Goal: Task Accomplishment & Management: Manage account settings

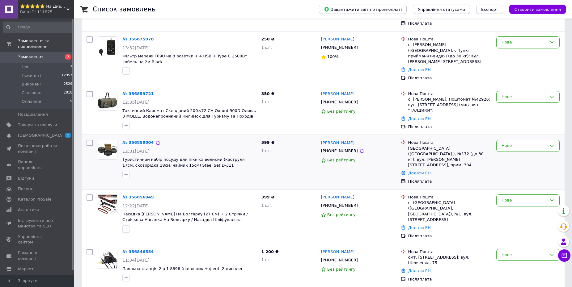
scroll to position [154, 0]
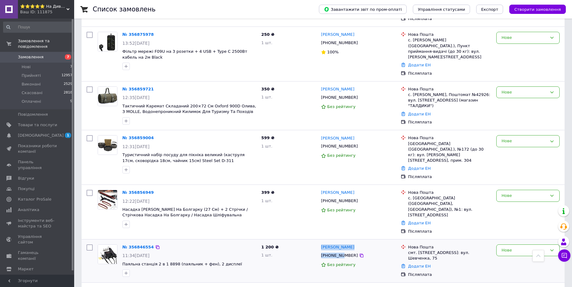
drag, startPoint x: 320, startPoint y: 214, endPoint x: 340, endPoint y: 218, distance: 20.5
click at [340, 242] on div "[PERSON_NAME] [PHONE_NUMBER] Без рейтингу" at bounding box center [358, 261] width 80 height 38
click at [47, 52] on link "Замовлення 7" at bounding box center [38, 57] width 76 height 10
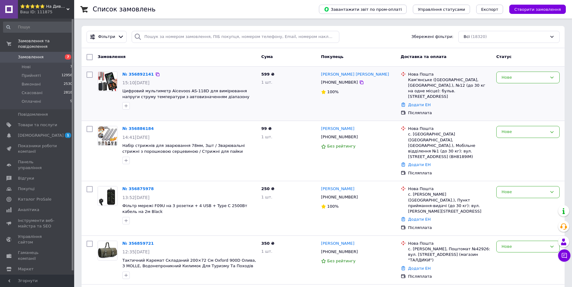
click at [266, 72] on span "599 ₴" at bounding box center [267, 74] width 13 height 5
copy span "599"
drag, startPoint x: 164, startPoint y: 92, endPoint x: 144, endPoint y: 89, distance: 20.2
copy span "мультиметр"
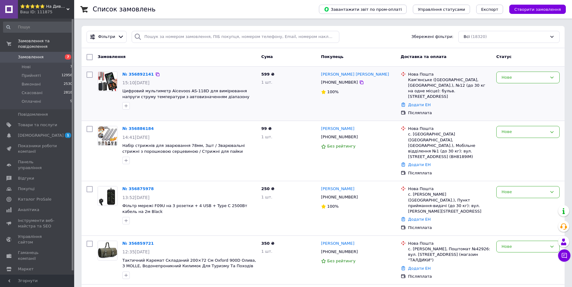
click at [417, 80] on div "Кам'янське (Дніпропетровська обл., Кам'янський р-н.), №12 (до 30 кг на одне міс…" at bounding box center [449, 88] width 83 height 23
copy div "Кам'янське"
drag, startPoint x: 322, startPoint y: 73, endPoint x: 348, endPoint y: 84, distance: 28.9
copy div "Кліценко Михайло +380974372768"
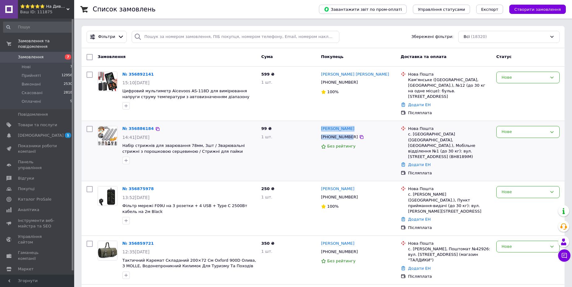
drag, startPoint x: 321, startPoint y: 122, endPoint x: 347, endPoint y: 132, distance: 28.7
copy div "Ярик Кованжи +38093216280"
click at [514, 134] on div "Нове" at bounding box center [527, 151] width 68 height 55
click at [520, 129] on div "Нове" at bounding box center [523, 132] width 45 height 6
click at [516, 162] on li "Скасовано" at bounding box center [527, 167] width 63 height 11
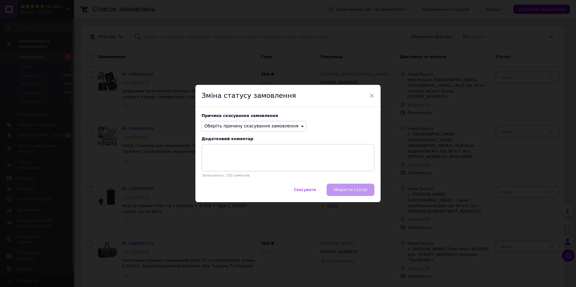
click at [236, 123] on span "Оберіть причину скасування замовлення" at bounding box center [254, 126] width 105 height 10
click at [227, 182] on li "Не вдається додзвонитися" at bounding box center [254, 182] width 104 height 9
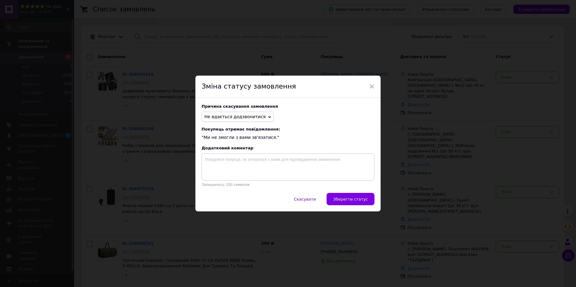
click at [348, 196] on button "Зберегти статус" at bounding box center [351, 199] width 48 height 12
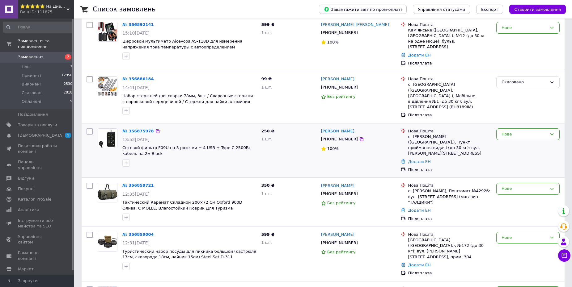
scroll to position [62, 0]
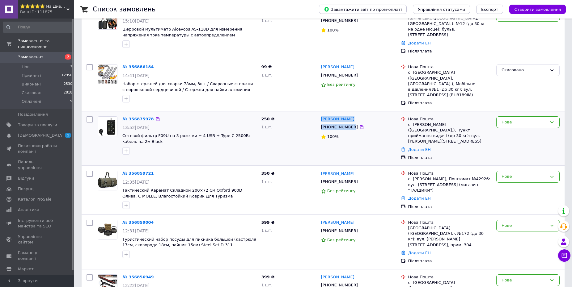
drag, startPoint x: 321, startPoint y: 108, endPoint x: 346, endPoint y: 117, distance: 25.8
copy div "Наталія Янківська +380672011962"
click at [418, 122] on div "с. Олеша (Івано-Франківська обл.), Пункт приймання-видачі (до 30 кг): вул. Груш…" at bounding box center [449, 133] width 83 height 23
copy div "Олеша"
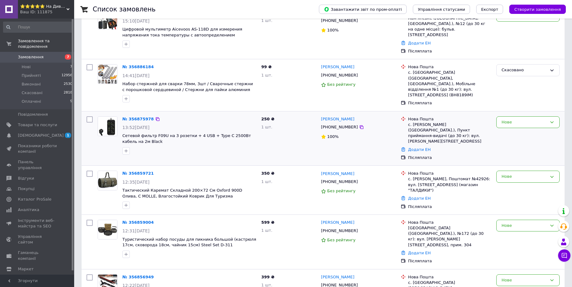
click at [263, 117] on span "250 ₴" at bounding box center [267, 119] width 13 height 5
copy span "250"
click at [512, 119] on div "Нове" at bounding box center [523, 122] width 45 height 6
click at [507, 129] on li "Прийнято" at bounding box center [527, 134] width 63 height 11
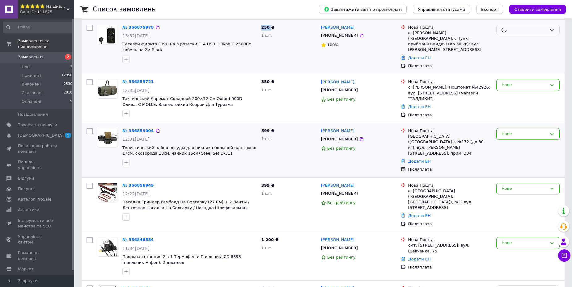
scroll to position [154, 0]
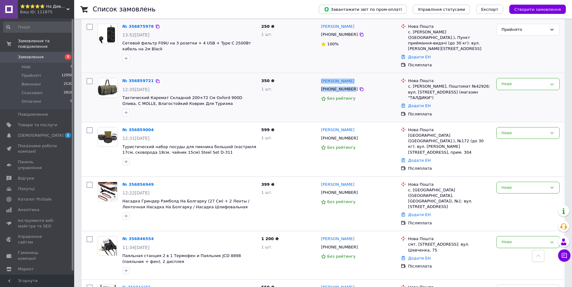
drag, startPoint x: 321, startPoint y: 66, endPoint x: 350, endPoint y: 74, distance: 29.7
copy div "Андрей Луговый +380972122864"
click at [420, 84] on div "с. [PERSON_NAME], Поштомат №42926: вул. [STREET_ADDRESS] (магазин "ТАЛДИКИ")" at bounding box center [449, 92] width 83 height 17
copy div "Худяки"
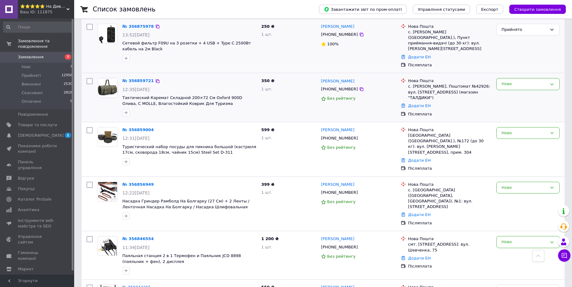
click at [459, 84] on div "с. [PERSON_NAME], Поштомат №42926: вул. [STREET_ADDRESS] (магазин "ТАЛДИКИ")" at bounding box center [449, 92] width 83 height 17
drag, startPoint x: 459, startPoint y: 72, endPoint x: 448, endPoint y: 73, distance: 10.5
click at [448, 84] on div "с. [PERSON_NAME], Поштомат №42926: вул. [STREET_ADDRESS] (магазин "ТАЛДИКИ")" at bounding box center [449, 92] width 83 height 17
click at [261, 78] on span "350 ₴" at bounding box center [267, 80] width 13 height 5
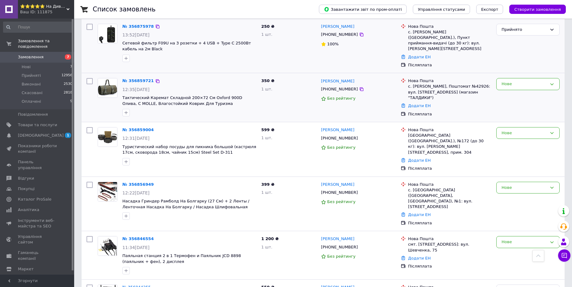
click at [418, 84] on div "с. [PERSON_NAME], Поштомат №42926: вул. [STREET_ADDRESS] (магазин "ТАЛДИКИ")" at bounding box center [449, 92] width 83 height 17
click at [132, 78] on link "№ 356859721" at bounding box center [137, 80] width 31 height 5
drag, startPoint x: 343, startPoint y: 173, endPoint x: 350, endPoint y: 173, distance: 6.5
click at [350, 189] on div "+380963193636" at bounding box center [339, 193] width 39 height 8
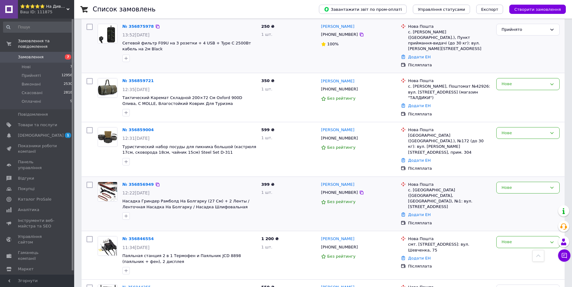
drag, startPoint x: 389, startPoint y: 174, endPoint x: 369, endPoint y: 170, distance: 20.0
click at [389, 189] on div "+380963193636" at bounding box center [358, 192] width 76 height 7
drag, startPoint x: 349, startPoint y: 163, endPoint x: 337, endPoint y: 163, distance: 12.4
click at [337, 181] on div "Валерій Ройко" at bounding box center [358, 184] width 76 height 7
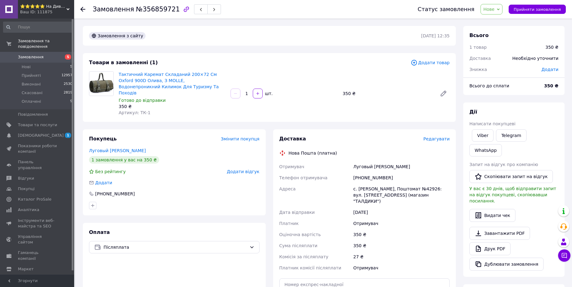
click at [431, 136] on span "Редагувати" at bounding box center [436, 138] width 26 height 5
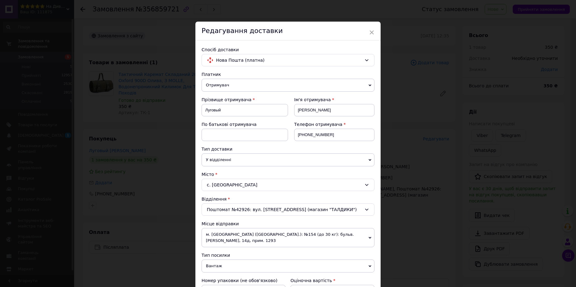
click at [231, 186] on div "с. [GEOGRAPHIC_DATA]" at bounding box center [288, 185] width 173 height 12
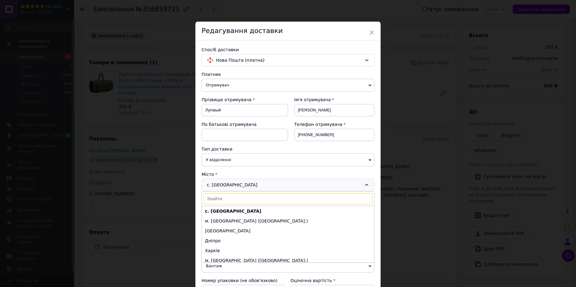
click at [235, 201] on input at bounding box center [288, 198] width 169 height 11
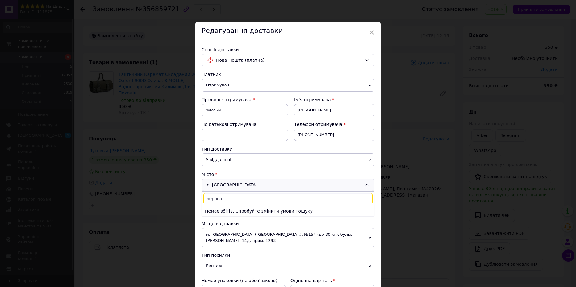
click at [230, 201] on input "черона" at bounding box center [288, 198] width 169 height 11
click at [211, 199] on input "черона" at bounding box center [288, 198] width 169 height 11
click at [212, 199] on input "черона" at bounding box center [288, 198] width 169 height 11
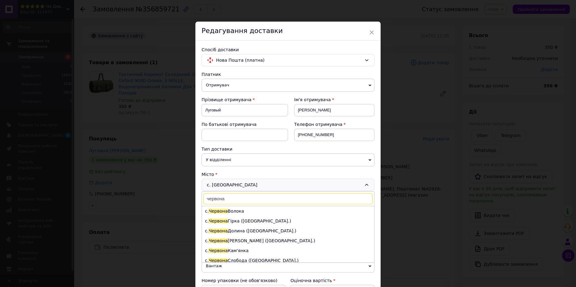
click at [241, 200] on input "червона" at bounding box center [288, 198] width 169 height 11
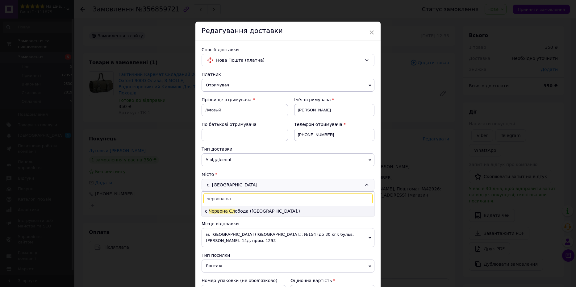
type input "червона сл"
click at [246, 212] on li "с. Червона Сл обода ([GEOGRAPHIC_DATA].)" at bounding box center [288, 211] width 172 height 10
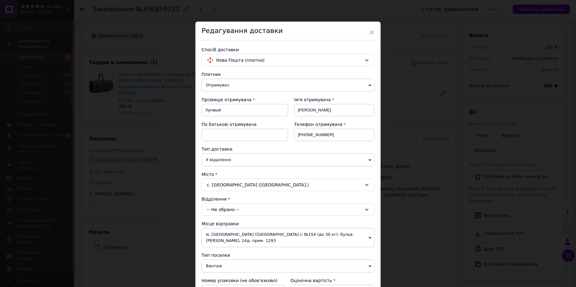
drag, startPoint x: 245, startPoint y: 186, endPoint x: 234, endPoint y: 186, distance: 10.8
click at [234, 186] on div "с. [GEOGRAPHIC_DATA] ([GEOGRAPHIC_DATA].)" at bounding box center [288, 185] width 173 height 12
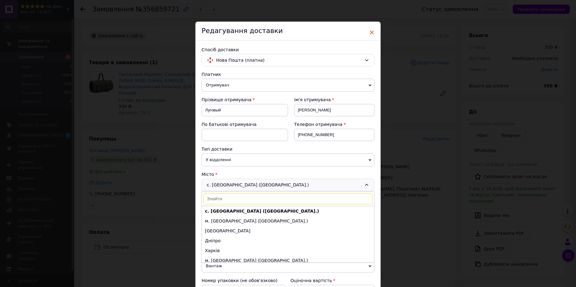
click at [372, 32] on span "×" at bounding box center [372, 32] width 6 height 10
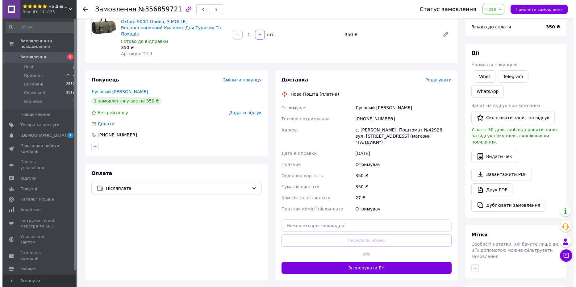
scroll to position [62, 0]
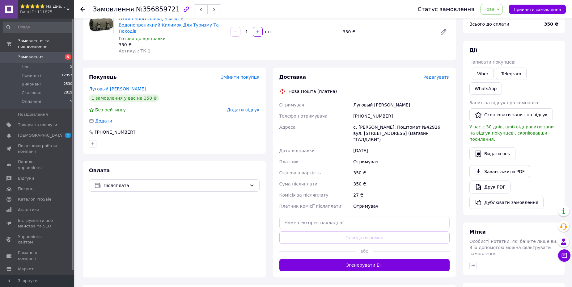
click at [441, 75] on span "Редагувати" at bounding box center [436, 77] width 26 height 5
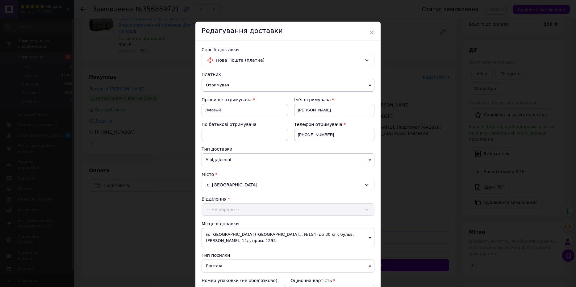
click at [228, 185] on div "с. [GEOGRAPHIC_DATA]" at bounding box center [288, 185] width 173 height 12
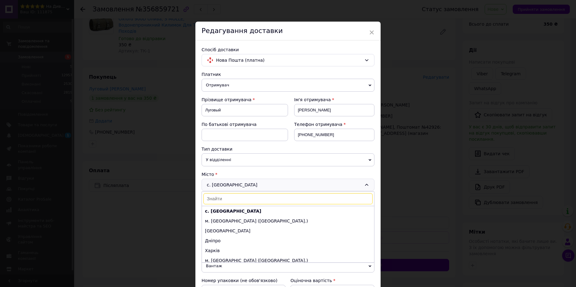
click at [217, 196] on input at bounding box center [288, 198] width 169 height 11
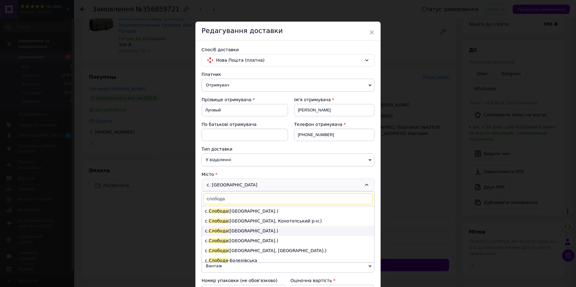
type input "слобода"
click at [242, 233] on li "с. [GEOGRAPHIC_DATA] ([GEOGRAPHIC_DATA].)" at bounding box center [288, 231] width 172 height 10
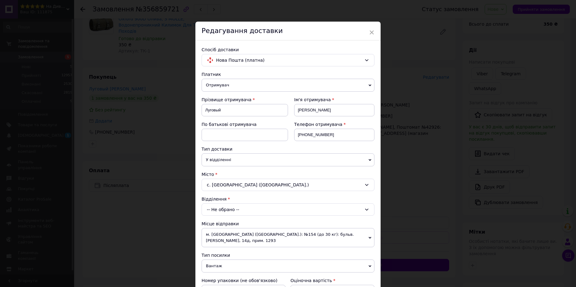
click at [241, 206] on div "-- Не обрано --" at bounding box center [288, 210] width 173 height 12
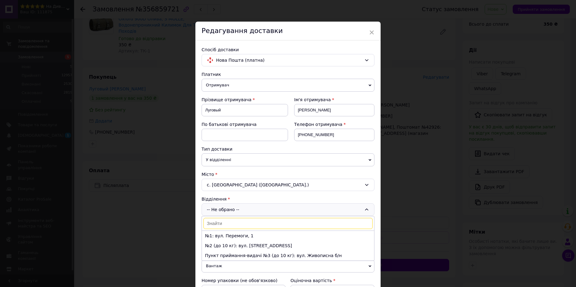
click at [268, 172] on div "Місто" at bounding box center [288, 174] width 173 height 6
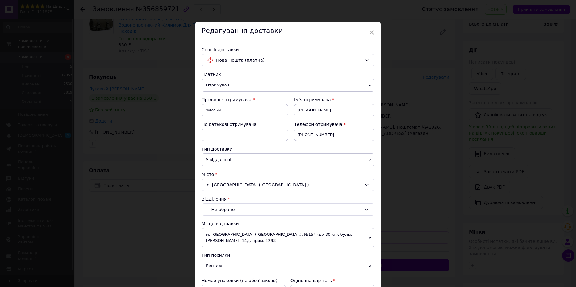
click at [237, 161] on span "У відділенні" at bounding box center [288, 159] width 173 height 13
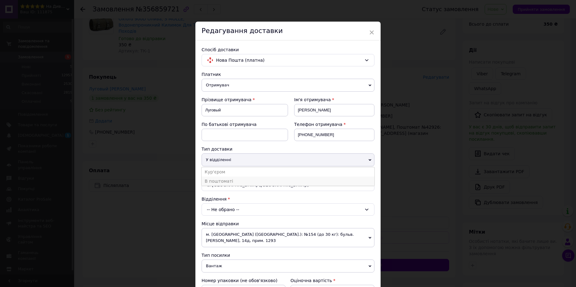
click at [227, 179] on li "В поштоматі" at bounding box center [288, 181] width 173 height 9
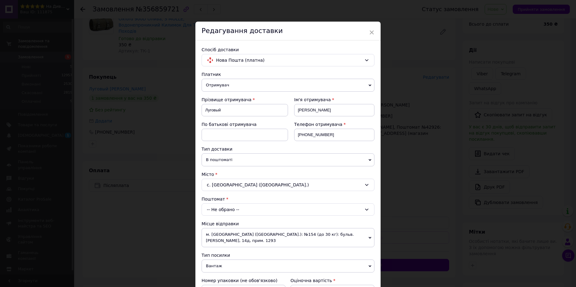
click at [312, 30] on div "Редагування доставки" at bounding box center [287, 31] width 185 height 19
click at [225, 206] on div "-- Не обрано --" at bounding box center [288, 210] width 173 height 12
click at [230, 224] on input "264444" at bounding box center [288, 223] width 169 height 11
type input "264444"
click at [228, 225] on input "264444" at bounding box center [288, 223] width 169 height 11
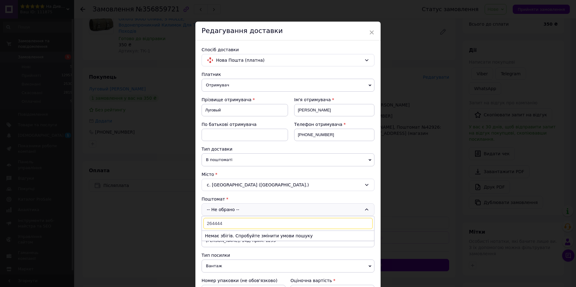
click at [228, 225] on input "264444" at bounding box center [288, 223] width 169 height 11
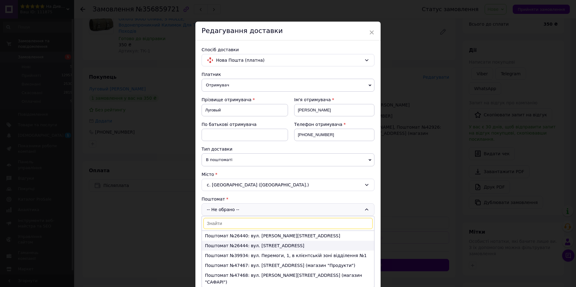
click at [239, 245] on li "Поштомат №26444: вул. [STREET_ADDRESS]" at bounding box center [288, 246] width 172 height 10
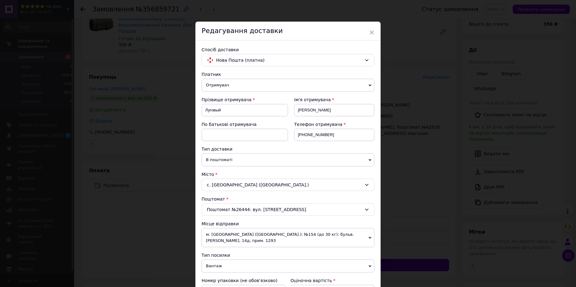
click at [266, 220] on div "Платник Отримувач Відправник Прізвище отримувача Луговый Ім'я отримувача [PERSO…" at bounding box center [288, 254] width 173 height 366
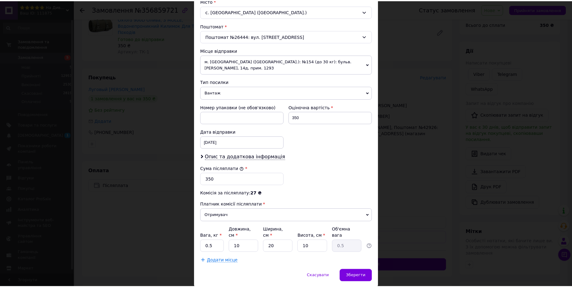
scroll to position [184, 0]
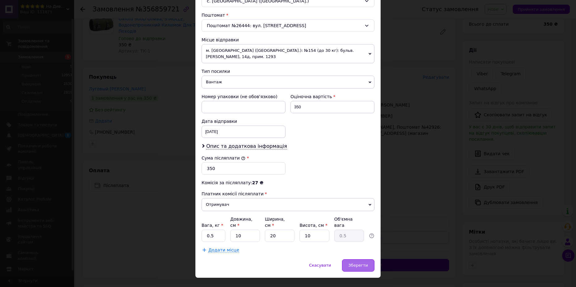
click at [362, 263] on span "Зберегти" at bounding box center [358, 265] width 19 height 5
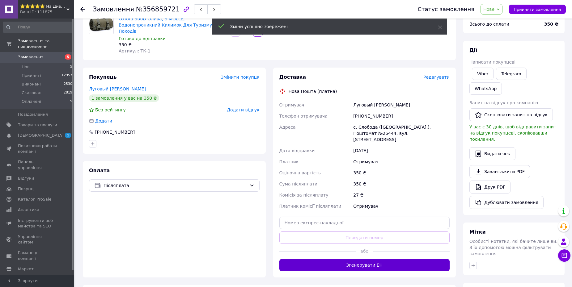
click at [377, 259] on button "Згенерувати ЕН" at bounding box center [364, 265] width 170 height 12
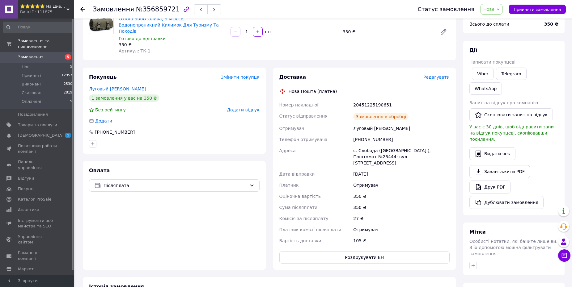
click at [366, 99] on div "20451225190651" at bounding box center [401, 104] width 99 height 11
copy div "20451225190651"
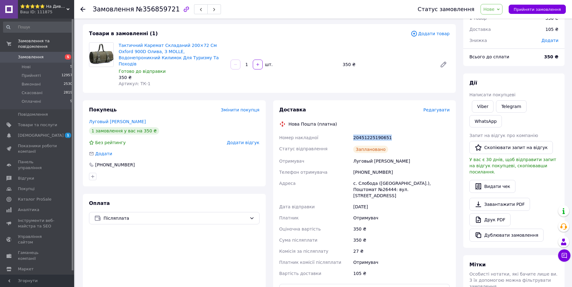
scroll to position [0, 0]
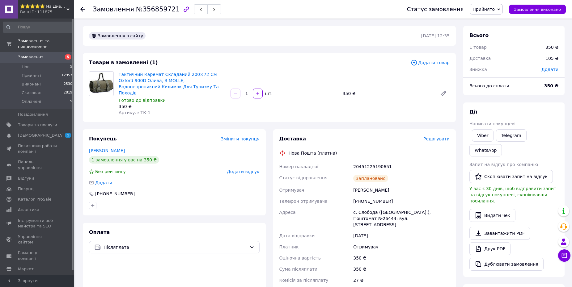
click at [361, 185] on div "Луговый [PERSON_NAME]" at bounding box center [401, 190] width 99 height 11
drag, startPoint x: 361, startPoint y: 183, endPoint x: 383, endPoint y: 183, distance: 21.9
click at [383, 185] on div "Луговый [PERSON_NAME]" at bounding box center [401, 190] width 99 height 11
copy div "Луговый [PERSON_NAME]"
drag, startPoint x: 361, startPoint y: 197, endPoint x: 385, endPoint y: 197, distance: 24.1
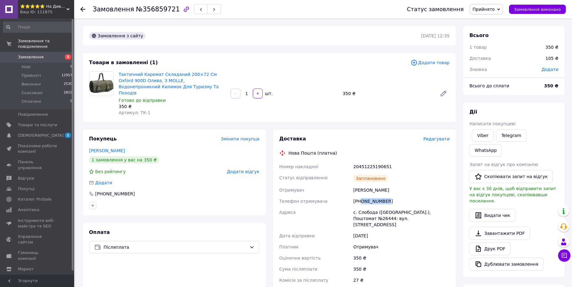
click at [385, 197] on div "[PHONE_NUMBER]" at bounding box center [401, 201] width 99 height 11
copy div "0972122864"
click at [343, 92] on div "350 ₴" at bounding box center [387, 93] width 94 height 9
copy div "350"
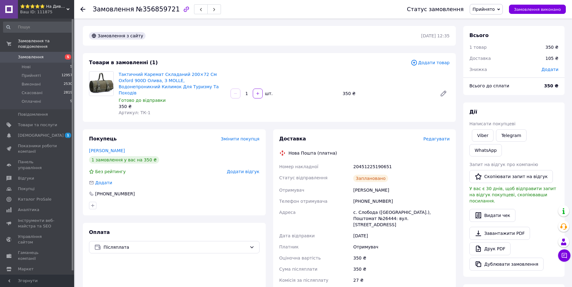
click at [85, 10] on icon at bounding box center [82, 9] width 5 height 5
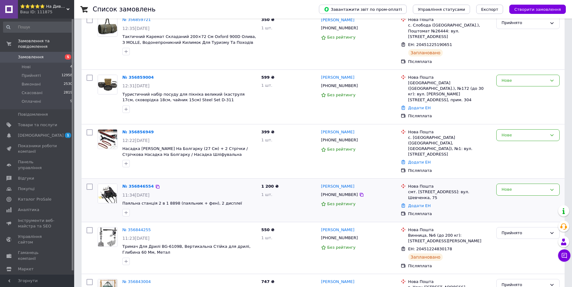
scroll to position [216, 0]
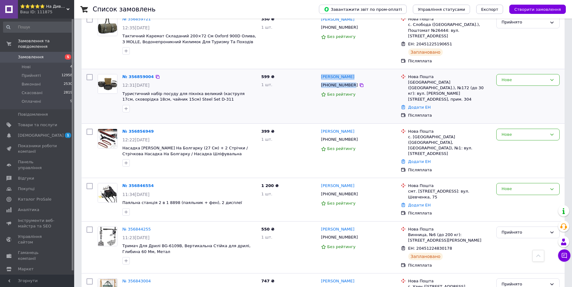
drag, startPoint x: 321, startPoint y: 57, endPoint x: 350, endPoint y: 67, distance: 30.2
click at [414, 80] on div "Київ (Київська обл.), №172 (до 30 кг): вул. Олевська, 9, прим. 304" at bounding box center [449, 91] width 83 height 23
copy div "Київ"
click at [266, 72] on div "599 ₴ 1 шт." at bounding box center [288, 96] width 60 height 49
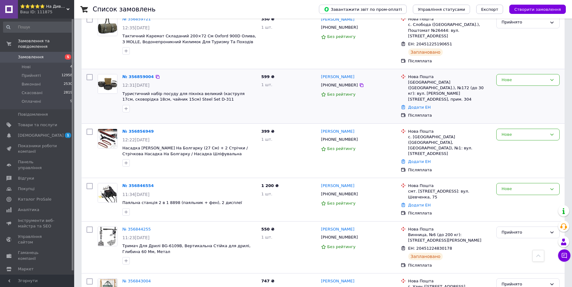
click at [266, 74] on span "599 ₴" at bounding box center [267, 76] width 13 height 5
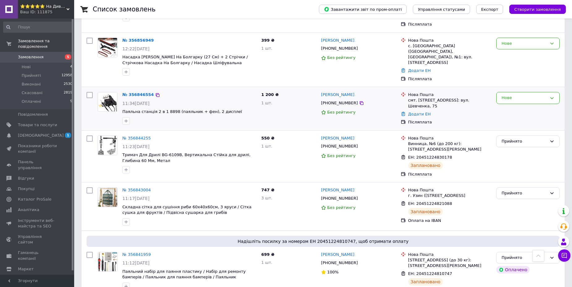
scroll to position [309, 0]
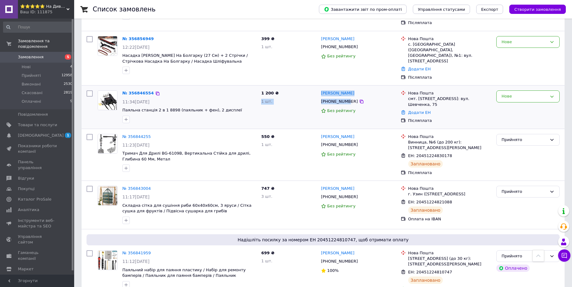
drag, startPoint x: 317, startPoint y: 60, endPoint x: 345, endPoint y: 71, distance: 30.5
click at [345, 88] on div "№ 356846554 11:34, 12.08.2025 Паяльна станція 2 в 1 8898 (паяльник + фен), 2 ди…" at bounding box center [323, 107] width 478 height 38
drag, startPoint x: 363, startPoint y: 79, endPoint x: 347, endPoint y: 73, distance: 17.9
click at [361, 108] on div "Без рейтингу" at bounding box center [358, 111] width 75 height 6
drag, startPoint x: 348, startPoint y: 70, endPoint x: 333, endPoint y: 66, distance: 16.3
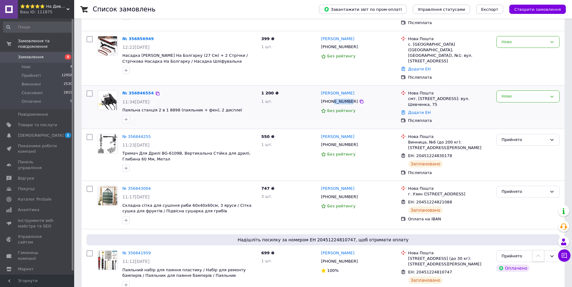
click at [333, 98] on div "+380977217868" at bounding box center [339, 102] width 39 height 8
click at [342, 98] on div "+380977217868" at bounding box center [339, 102] width 39 height 8
drag, startPoint x: 342, startPoint y: 66, endPoint x: 324, endPoint y: 58, distance: 19.5
click at [324, 88] on div "Артем Пасько +380977217868 Без рейтингу" at bounding box center [358, 107] width 80 height 38
click at [420, 96] on div "смт. Велика Багачка, №1: вул. Шевченка, 75" at bounding box center [449, 101] width 83 height 11
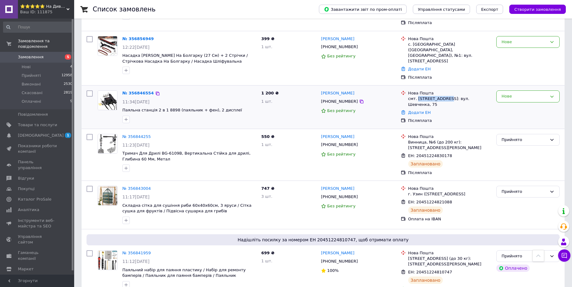
drag, startPoint x: 420, startPoint y: 65, endPoint x: 441, endPoint y: 65, distance: 21.0
click at [441, 96] on div "смт. Велика Багачка, №1: вул. Шевченка, 75" at bounding box center [449, 101] width 83 height 11
copy div "Велика Багачка"
click at [267, 91] on span "1 200 ₴" at bounding box center [269, 93] width 17 height 5
drag, startPoint x: 267, startPoint y: 58, endPoint x: 261, endPoint y: 59, distance: 6.8
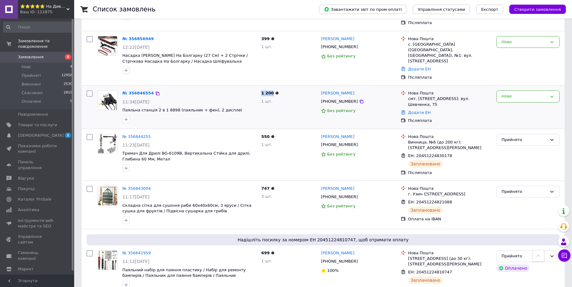
click at [261, 88] on div "1 200 ₴ 1 шт." at bounding box center [288, 107] width 60 height 38
copy span "1 200"
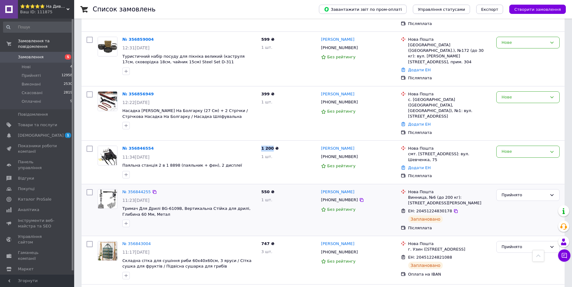
scroll to position [216, 0]
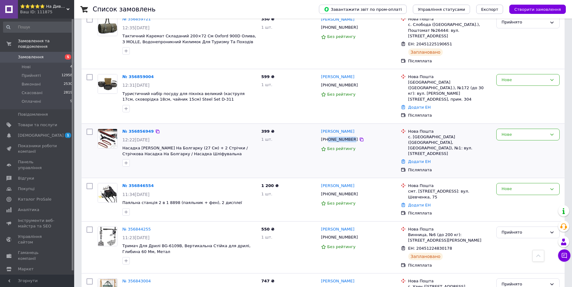
drag, startPoint x: 329, startPoint y: 114, endPoint x: 350, endPoint y: 114, distance: 20.7
click at [350, 136] on div "+380963193636" at bounding box center [339, 140] width 39 height 8
copy div "0963193636"
drag, startPoint x: 321, startPoint y: 104, endPoint x: 350, endPoint y: 114, distance: 30.1
copy div "Валерій Ройко +380963193636"
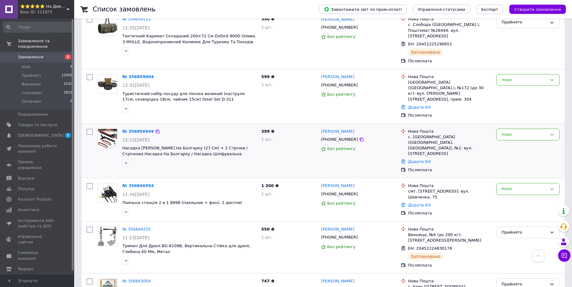
click at [420, 134] on div "с. Тарасівка (Київська обл., Фастівський р-н. Боярська сільрада), №1: вул. Київ…" at bounding box center [449, 145] width 83 height 23
copy div "Тарасівка"
click at [264, 129] on span "399 ₴" at bounding box center [267, 131] width 13 height 5
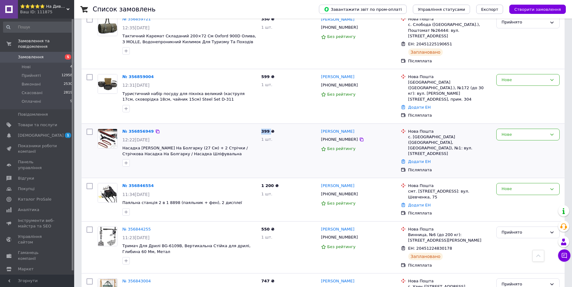
copy span "399"
click at [374, 181] on div "Артем Пасько +380977217868 Без рейтингу" at bounding box center [358, 200] width 80 height 38
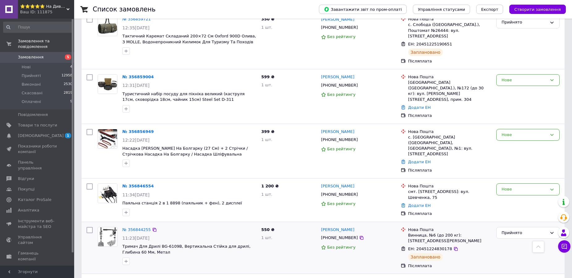
click at [368, 222] on div "№ 356844255 11:23, 12.08.2025 Тримач Для Дрилі BG-6109B, Вертикальна Стійка для…" at bounding box center [323, 248] width 483 height 52
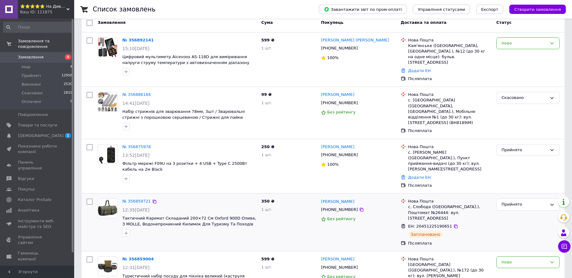
scroll to position [93, 0]
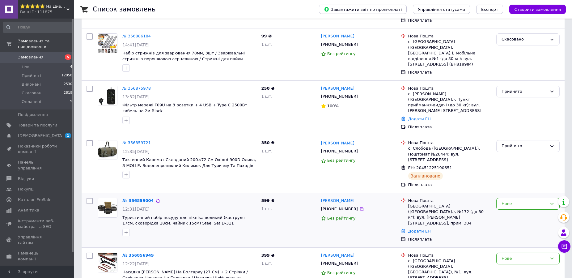
click at [412, 203] on div "Київ (Київська обл.), №172 (до 30 кг): вул. Олевська, 9, прим. 304" at bounding box center [449, 214] width 83 height 23
click at [511, 200] on div "Нове" at bounding box center [523, 203] width 45 height 6
click at [513, 211] on li "Прийнято" at bounding box center [527, 216] width 63 height 11
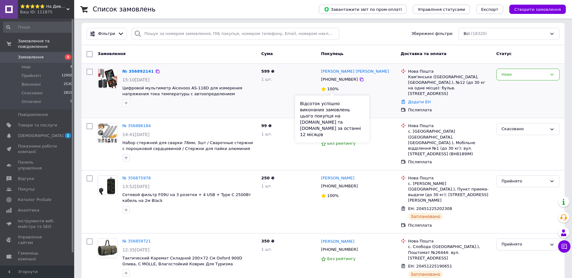
scroll to position [0, 0]
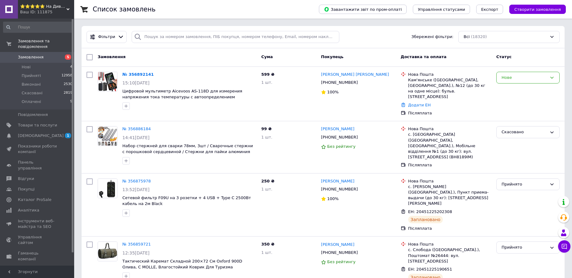
click at [175, 56] on div "Замовлення" at bounding box center [176, 57] width 163 height 11
click at [39, 130] on link "Сповіщення 1 0" at bounding box center [38, 135] width 76 height 10
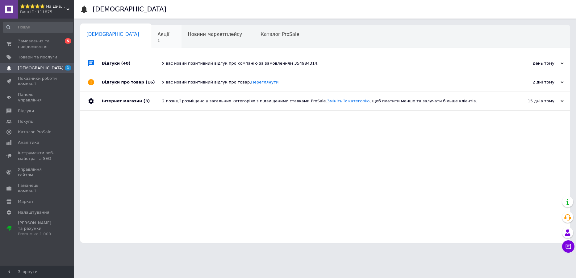
click at [158, 39] on span "1" at bounding box center [164, 40] width 12 height 5
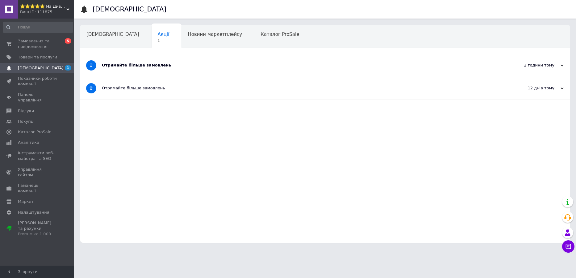
click at [137, 64] on div "Отримайте більше замовлень" at bounding box center [302, 65] width 400 height 6
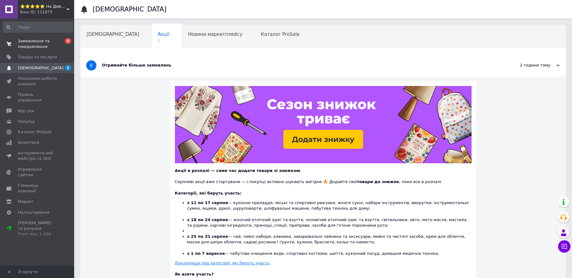
click at [59, 37] on link "Замовлення та повідомлення 0 5" at bounding box center [38, 44] width 76 height 16
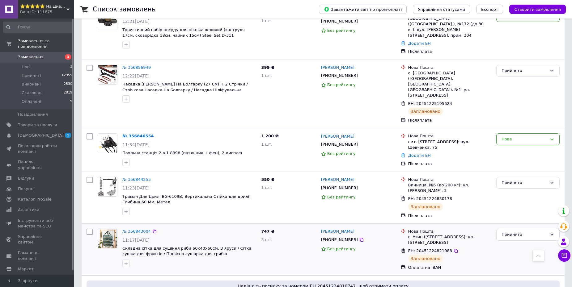
scroll to position [278, 0]
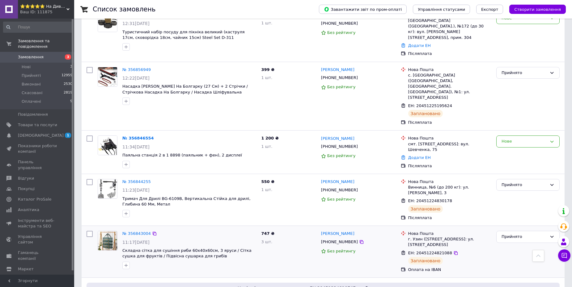
click at [432, 250] on div "ЕН: 20451224821088" at bounding box center [429, 253] width 45 height 7
click at [433, 251] on span "ЕН: 20451224821088" at bounding box center [430, 253] width 44 height 5
copy span "20451224821088"
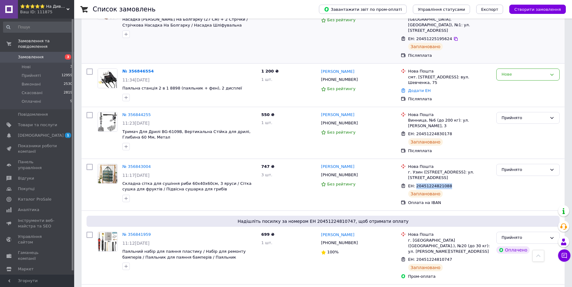
scroll to position [401, 0]
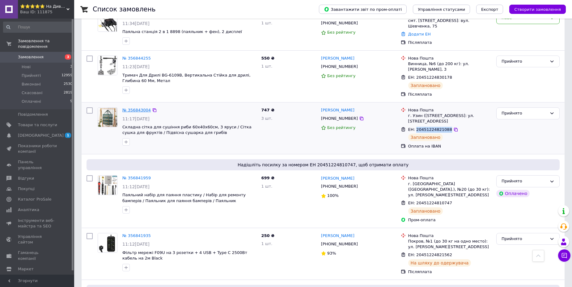
click at [140, 108] on link "№ 356843004" at bounding box center [136, 110] width 28 height 5
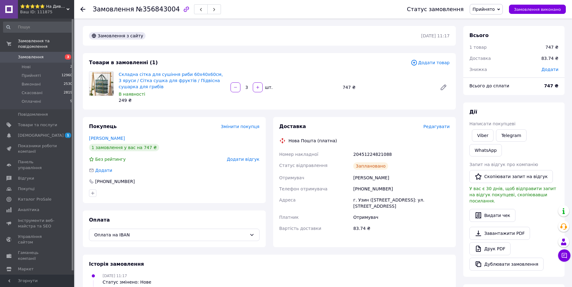
click at [443, 126] on span "Редагувати" at bounding box center [436, 126] width 26 height 5
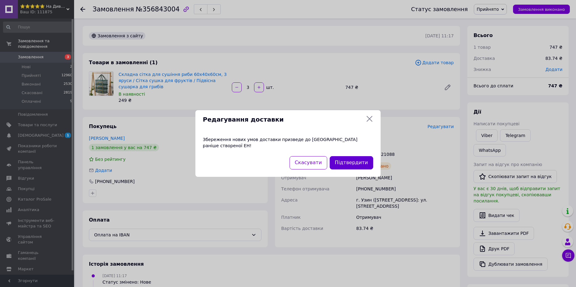
click at [353, 161] on button "Підтвердити" at bounding box center [352, 162] width 44 height 13
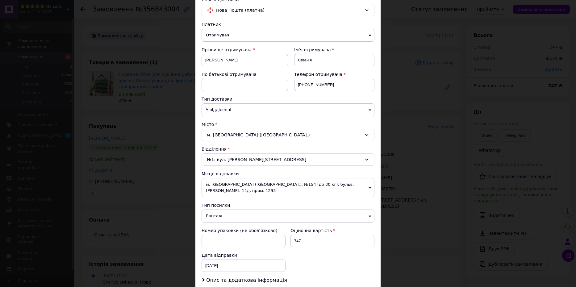
scroll to position [134, 0]
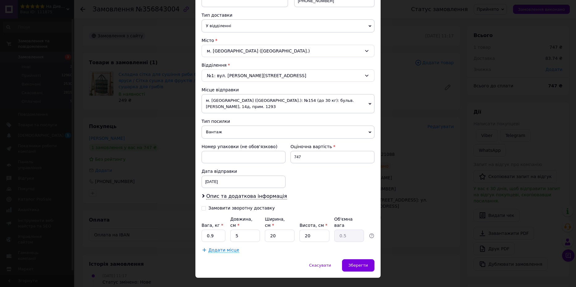
click at [204, 206] on input "Замовити зворотну доставку" at bounding box center [204, 208] width 4 height 4
checkbox input "true"
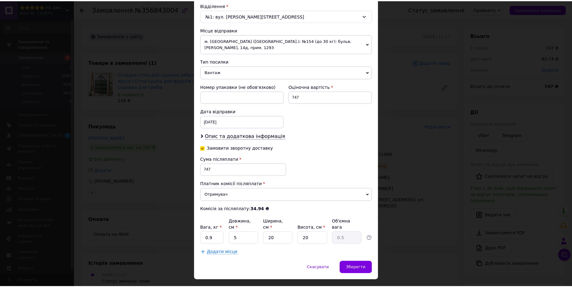
scroll to position [196, 0]
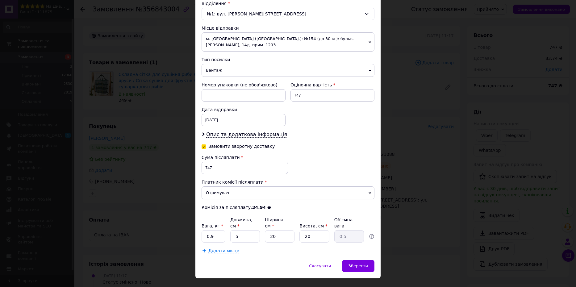
click at [232, 187] on span "Отримувач" at bounding box center [288, 193] width 173 height 13
click at [422, 186] on div "× Редагування доставки Спосіб доставки Нова Пошта (платна) Платник Отримувач Ві…" at bounding box center [288, 143] width 576 height 287
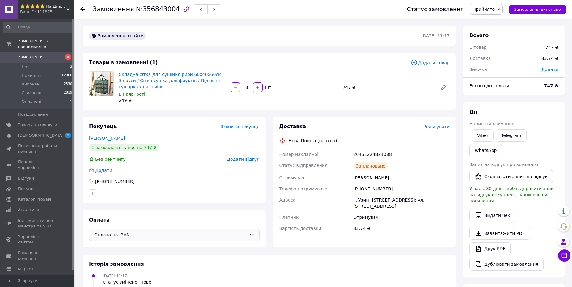
click at [150, 233] on span "Оплата на IBAN" at bounding box center [170, 235] width 153 height 7
click at [120, 271] on span "Післяплата" at bounding box center [178, 271] width 151 height 6
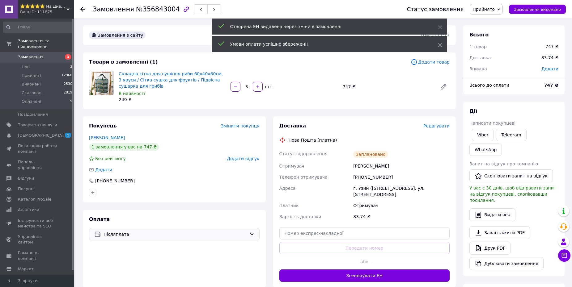
scroll to position [0, 0]
